Goal: Transaction & Acquisition: Purchase product/service

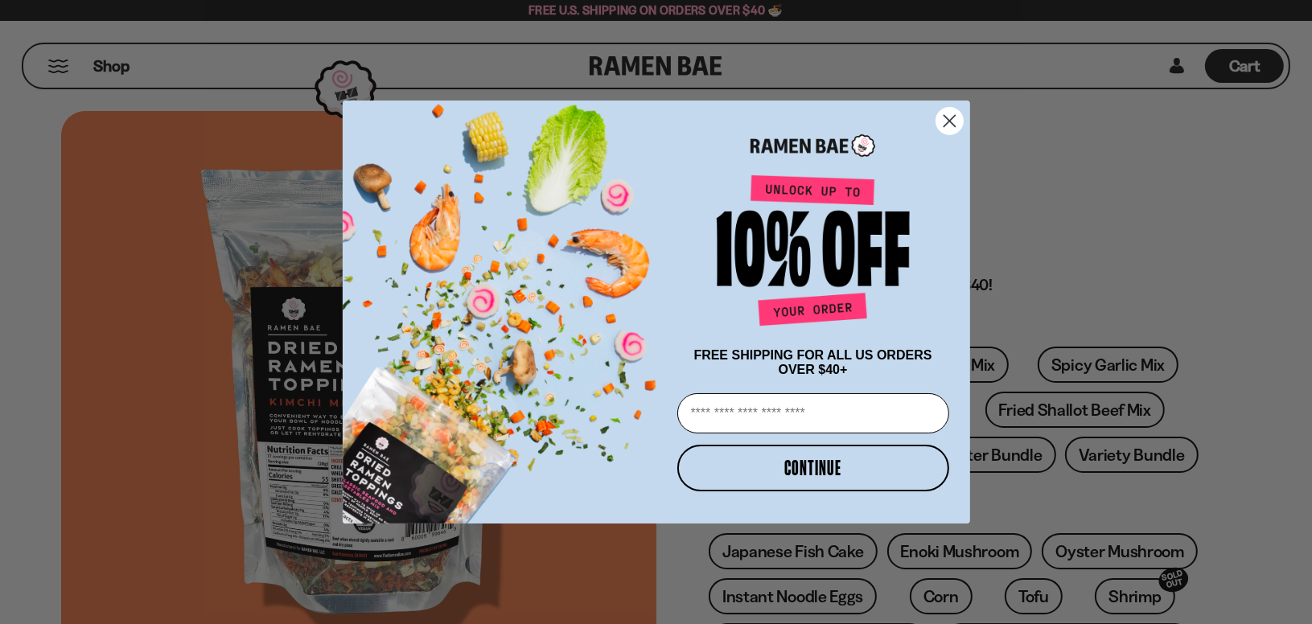
click at [705, 425] on input "Email" at bounding box center [813, 413] width 272 height 40
type input "**********"
click at [795, 469] on button "CONTINUE" at bounding box center [813, 468] width 272 height 47
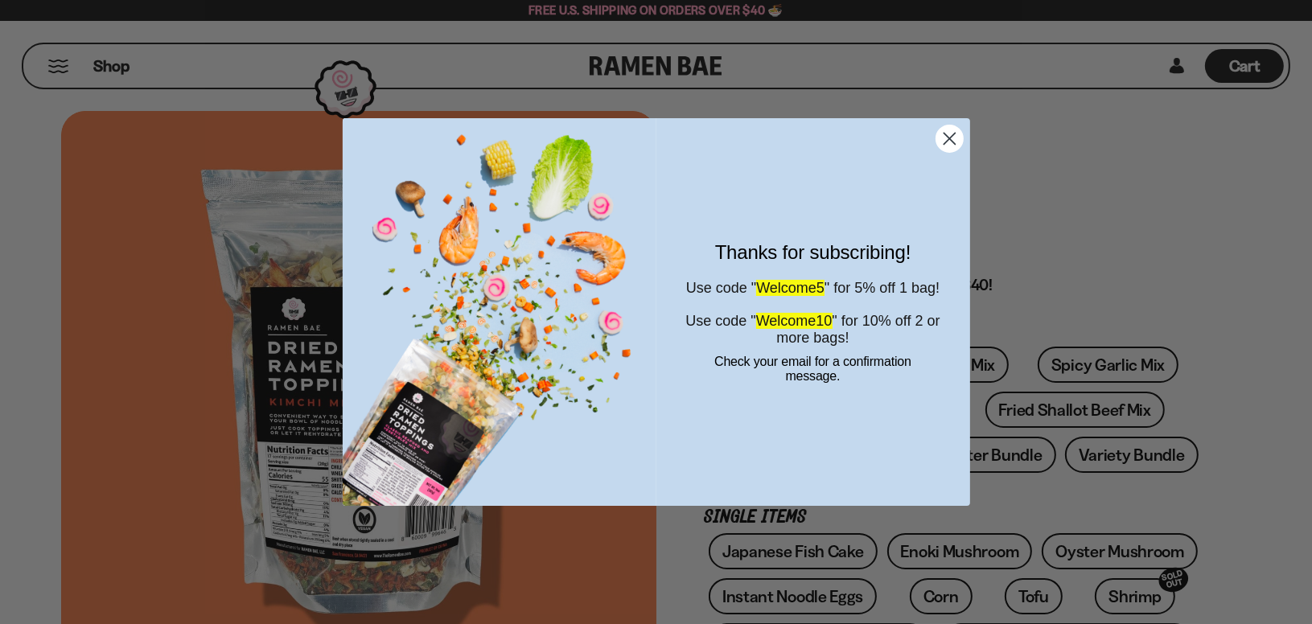
click at [945, 144] on circle "Close dialog" at bounding box center [949, 138] width 27 height 27
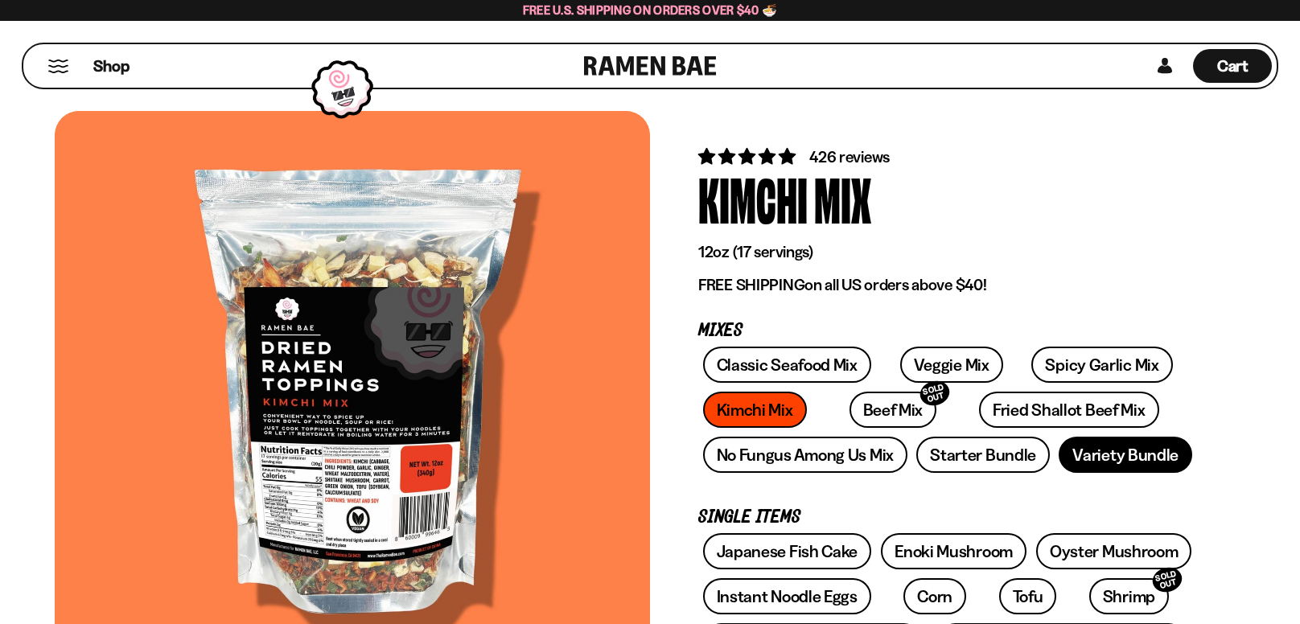
click at [1130, 459] on link "Variety Bundle" at bounding box center [1126, 455] width 134 height 36
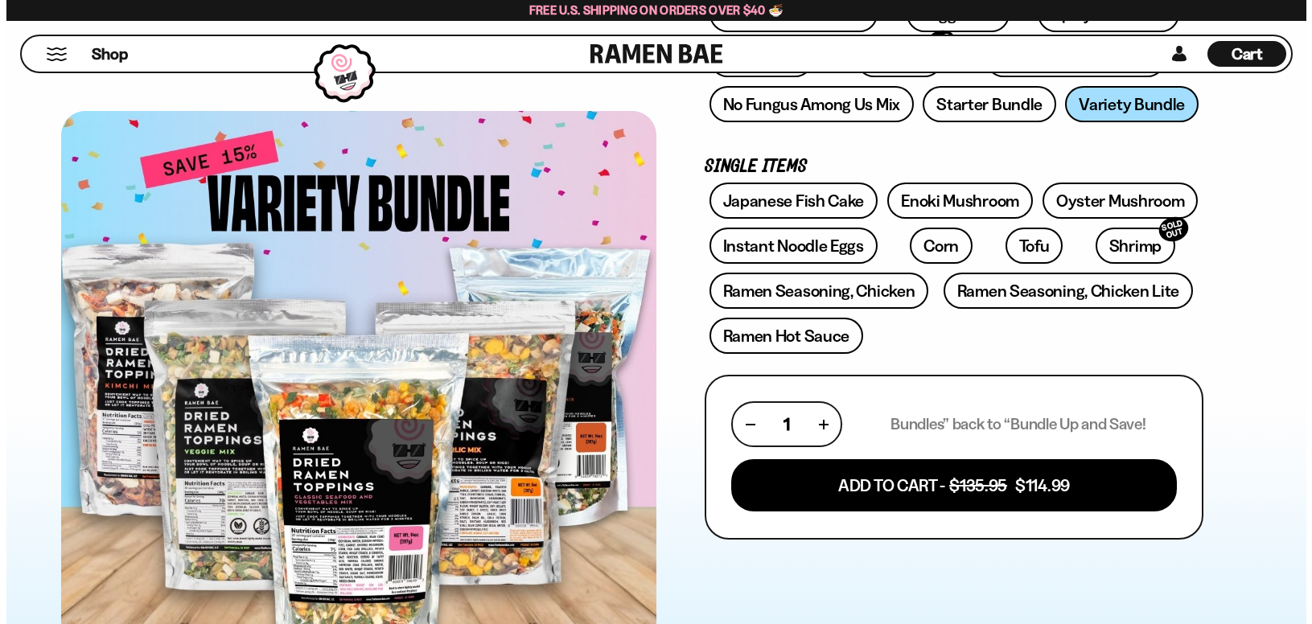
scroll to position [402, 0]
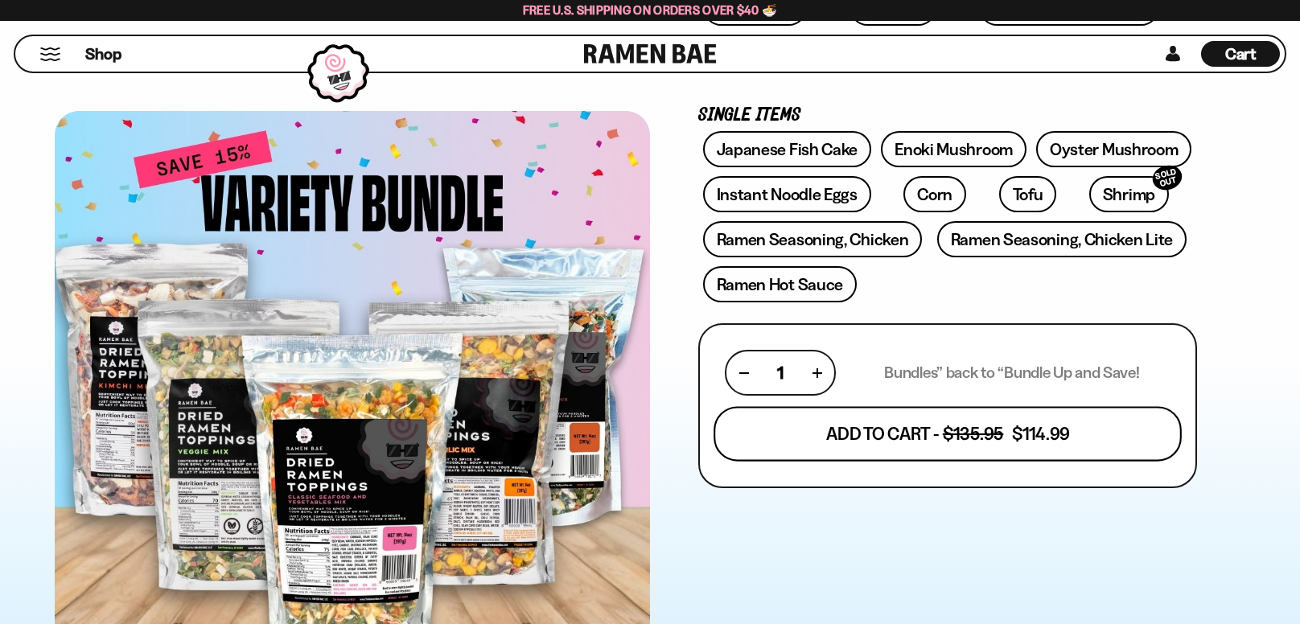
click at [887, 434] on button "Add To Cart - $135.95 $114.99" at bounding box center [948, 434] width 468 height 55
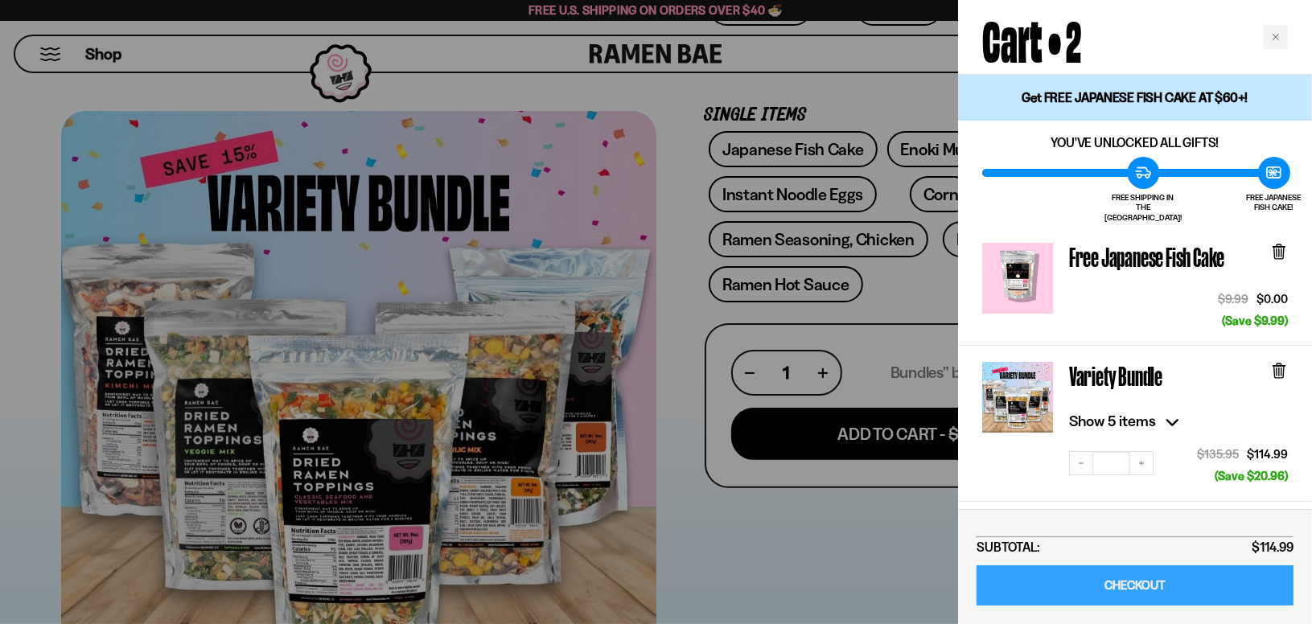
click at [1101, 597] on link "CHECKOUT" at bounding box center [1135, 586] width 317 height 41
